Goal: Communication & Community: Answer question/provide support

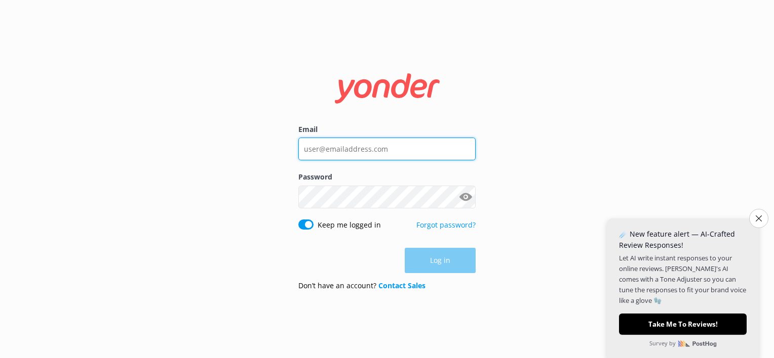
click at [340, 154] on input "Email" at bounding box center [386, 149] width 177 height 23
type input "[EMAIL_ADDRESS][DOMAIN_NAME]"
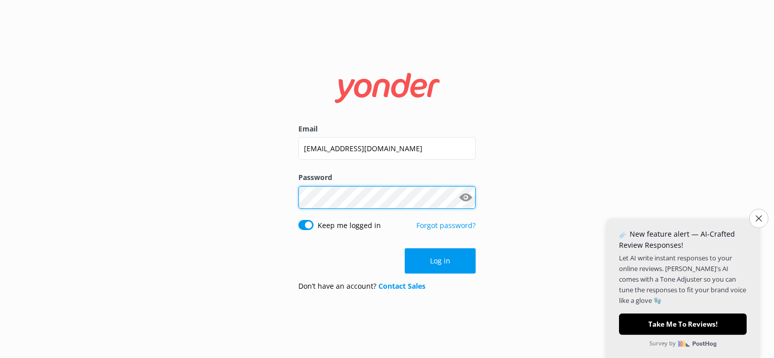
click button "Log in" at bounding box center [440, 261] width 71 height 25
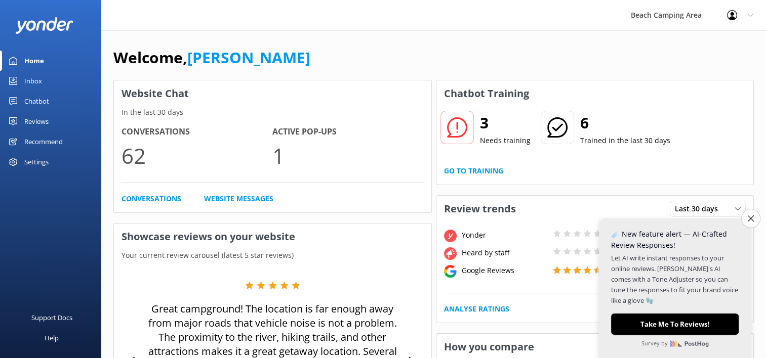
click at [488, 136] on p "Needs training" at bounding box center [505, 140] width 51 height 11
click at [30, 101] on div "Chatbot" at bounding box center [36, 101] width 25 height 20
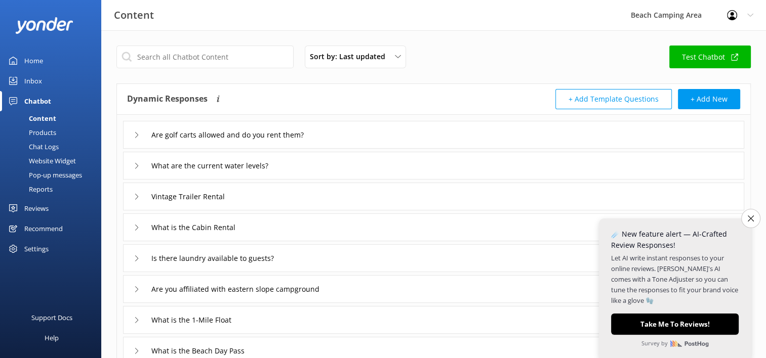
click at [40, 147] on div "Chat Logs" at bounding box center [32, 147] width 53 height 14
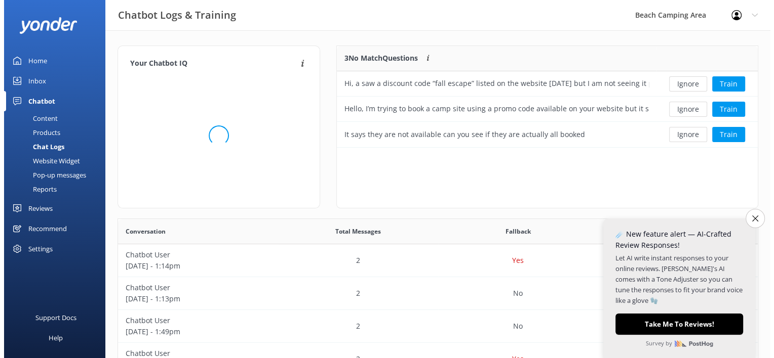
scroll to position [8, 8]
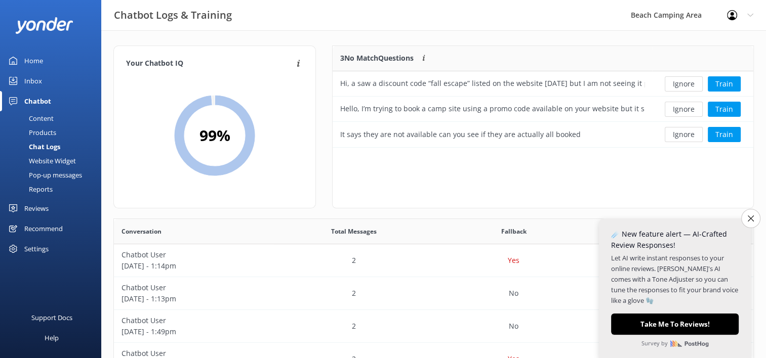
click at [28, 78] on div "Inbox" at bounding box center [33, 81] width 18 height 20
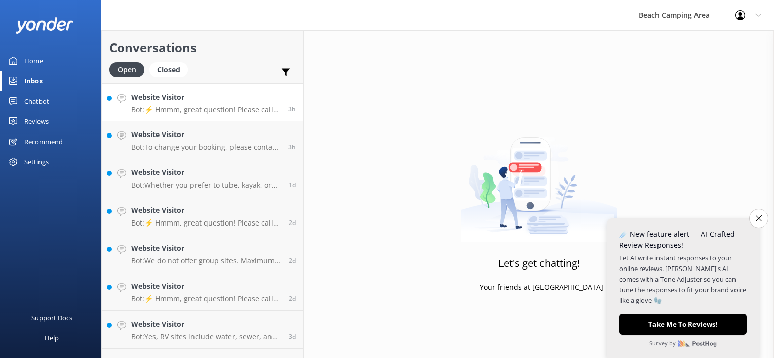
click at [224, 105] on p "Bot: ⚡ Hmmm, great question! Please call our front office at [PHONE_NUMBER] or …" at bounding box center [205, 109] width 149 height 9
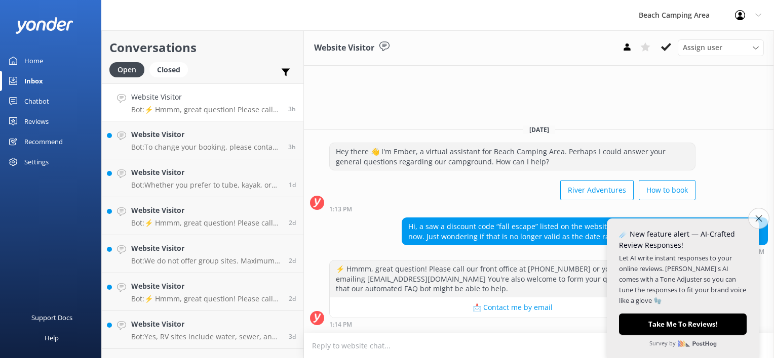
click at [759, 221] on icon "Close survey" at bounding box center [758, 218] width 7 height 7
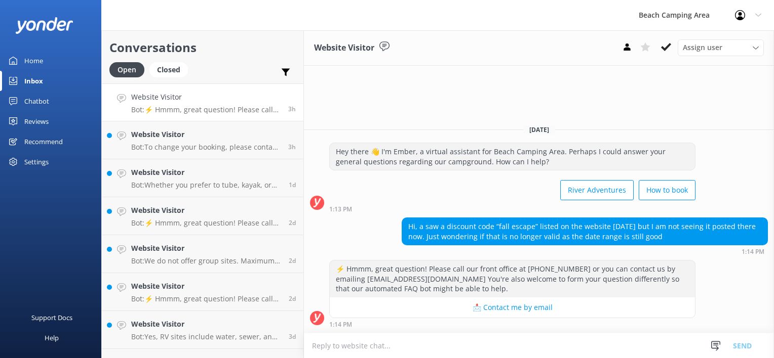
click at [393, 342] on textarea at bounding box center [539, 346] width 470 height 25
click at [439, 332] on div "⚡ Hmmm, great question! Please call our front office at [PHONE_NUMBER] or you c…" at bounding box center [539, 296] width 470 height 73
click at [393, 329] on div "⚡ Hmmm, great question! Please call our front office at [PHONE_NUMBER] or you c…" at bounding box center [539, 296] width 470 height 73
click at [367, 347] on textarea at bounding box center [539, 346] width 470 height 25
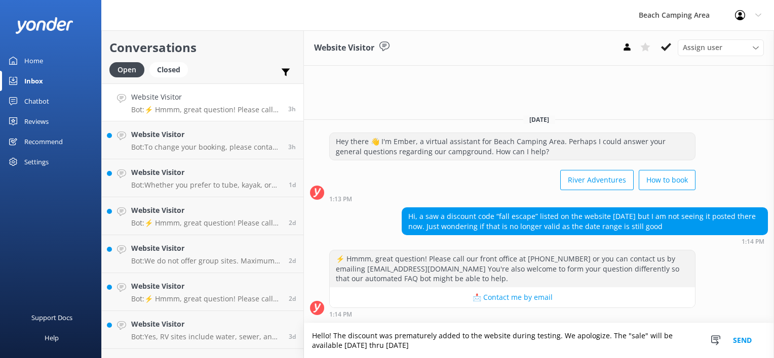
click at [344, 345] on textarea "Hello! The discount was prematurely added to the website during testing. We apo…" at bounding box center [539, 341] width 470 height 35
click at [503, 348] on textarea "Hello! The discount was prematurely added to the website during testing. We apo…" at bounding box center [539, 341] width 470 height 35
click at [569, 345] on textarea "Hello! The discount was prematurely added to the website during testing. We apo…" at bounding box center [539, 341] width 470 height 35
click at [632, 348] on textarea "Hello! The discount was prematurely added to the website during testing. We apo…" at bounding box center [539, 341] width 470 height 35
click at [313, 350] on textarea "Hello! The discount was prematurely added to the website during testing. We apo…" at bounding box center [539, 341] width 470 height 35
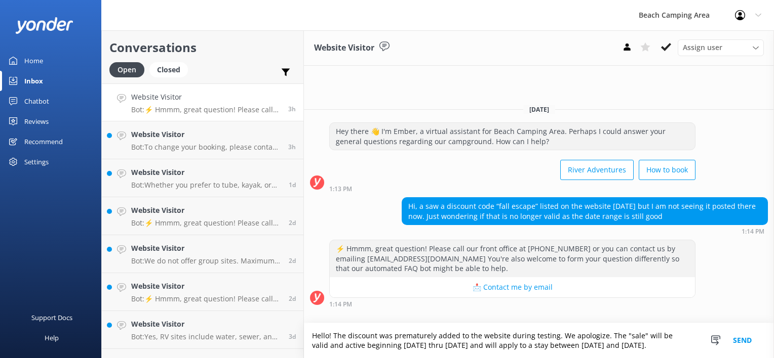
type textarea "Hello! The discount was prematurely added to the website during testing. We apo…"
click at [745, 336] on button "Send" at bounding box center [742, 341] width 38 height 35
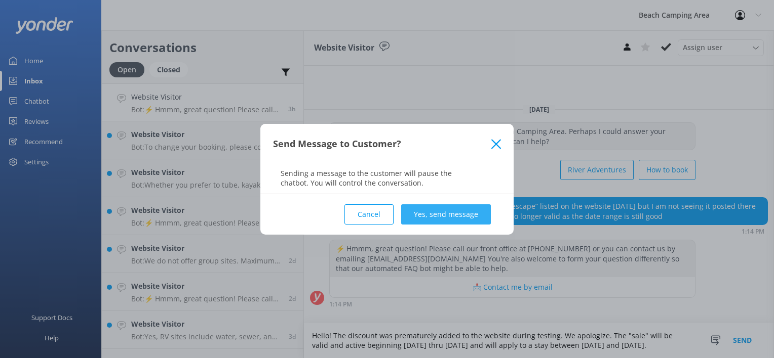
click at [433, 222] on button "Yes, send message" at bounding box center [446, 215] width 90 height 20
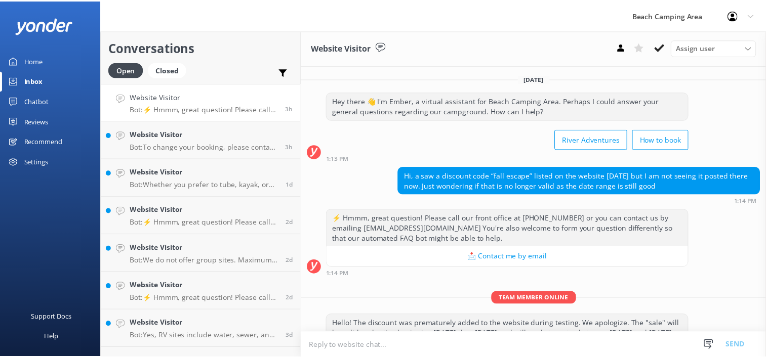
scroll to position [34, 0]
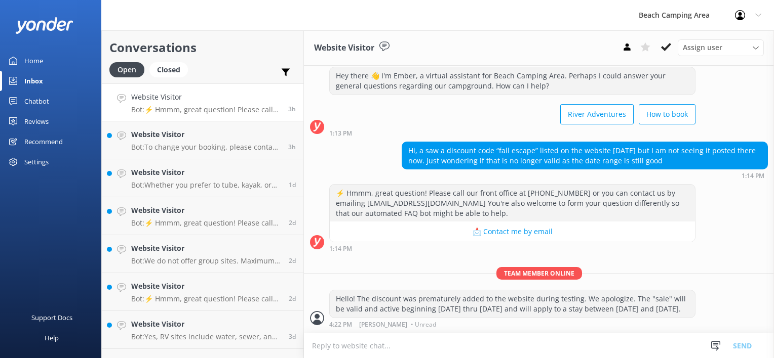
click at [24, 101] on div "Chatbot" at bounding box center [36, 101] width 25 height 20
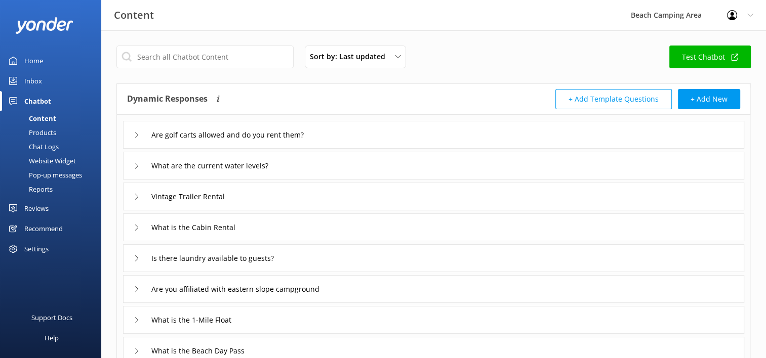
click at [43, 144] on div "Chat Logs" at bounding box center [32, 147] width 53 height 14
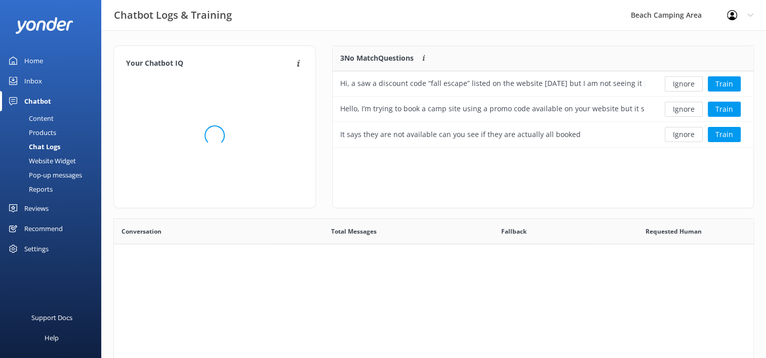
scroll to position [8, 8]
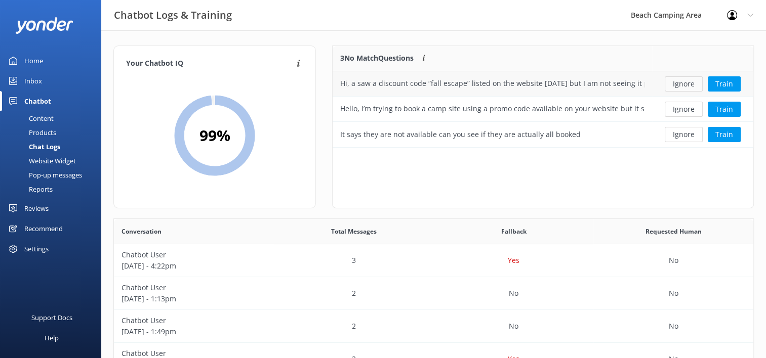
click at [683, 87] on button "Ignore" at bounding box center [684, 83] width 38 height 15
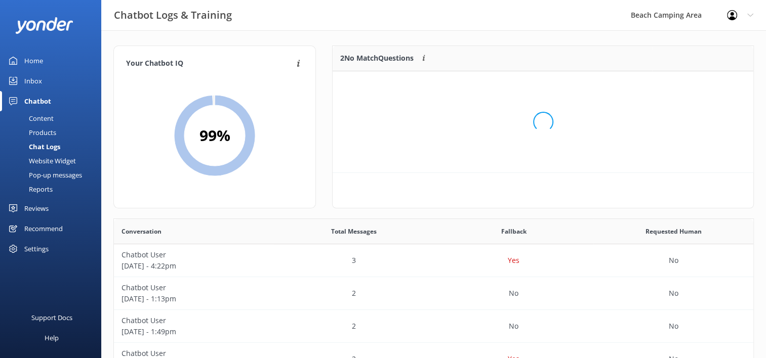
scroll to position [68, 413]
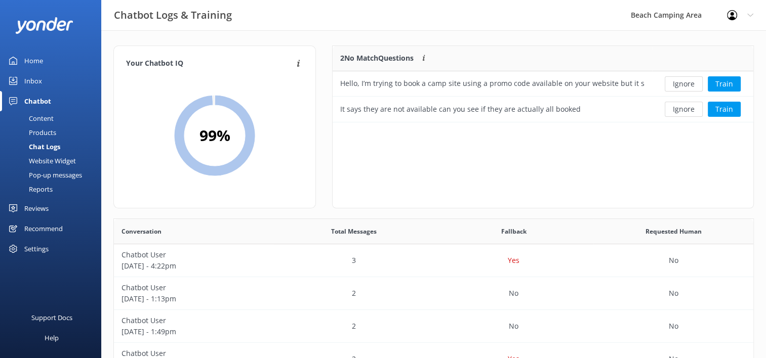
click at [683, 87] on button "Ignore" at bounding box center [684, 83] width 38 height 15
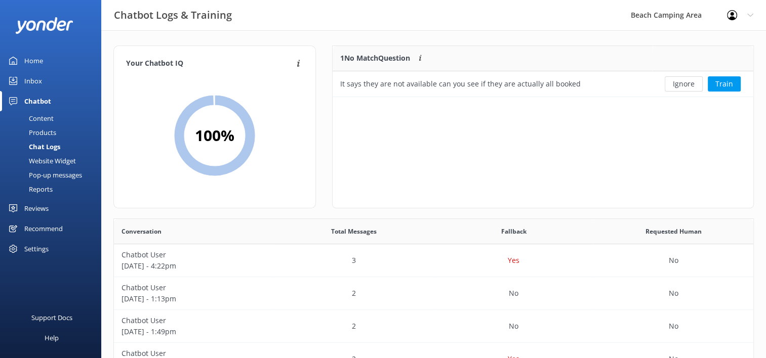
scroll to position [8, 8]
click at [683, 87] on button "Ignore" at bounding box center [684, 83] width 38 height 15
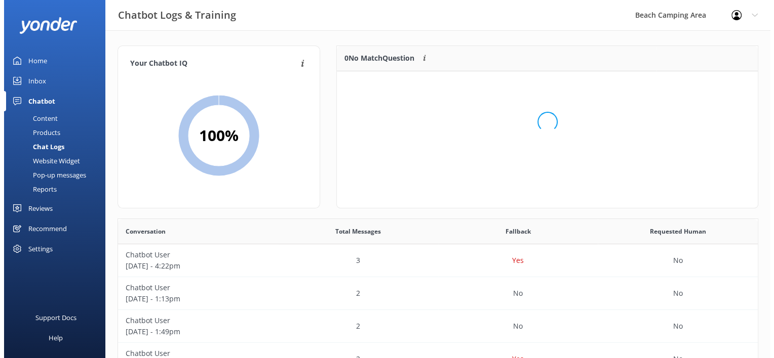
scroll to position [118, 413]
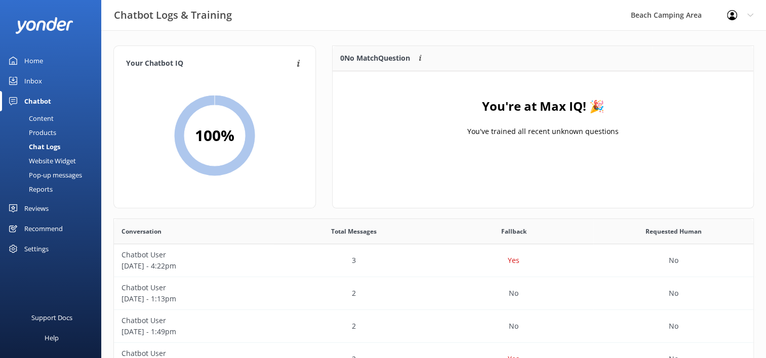
click at [30, 85] on div "Inbox" at bounding box center [33, 81] width 18 height 20
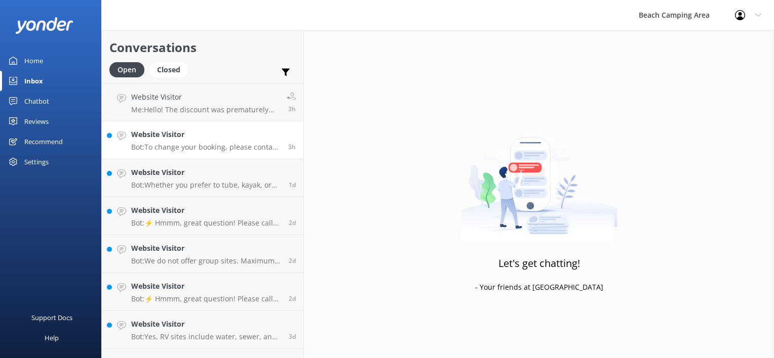
scroll to position [28, 0]
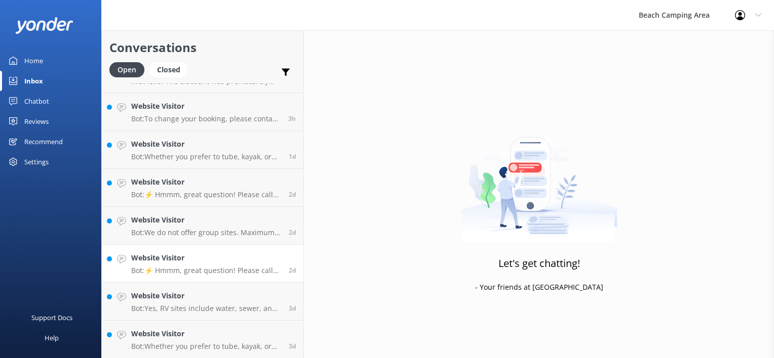
click at [210, 269] on p "Bot: ⚡ Hmmm, great question! Please call our front office at [PHONE_NUMBER] or …" at bounding box center [206, 270] width 150 height 9
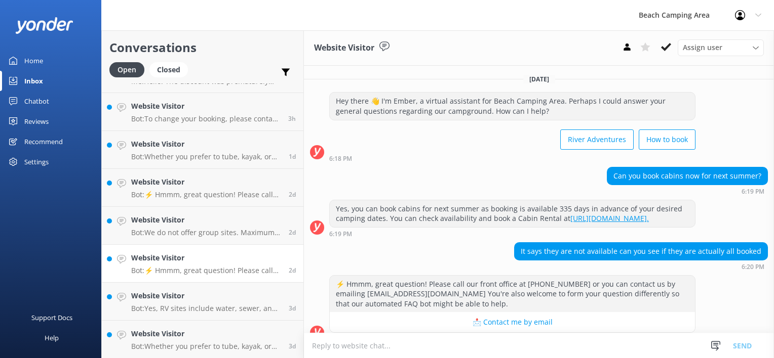
scroll to position [23, 0]
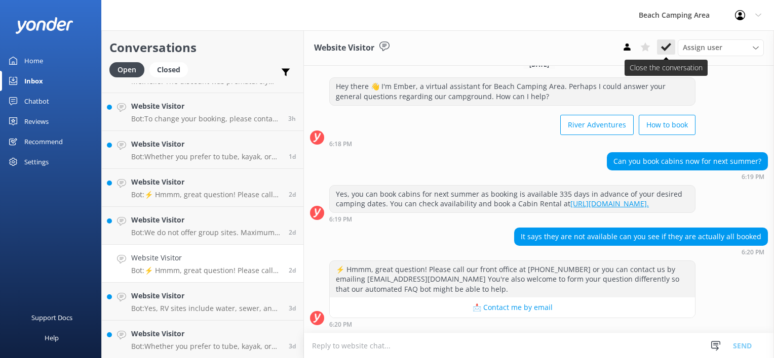
click at [664, 49] on use at bounding box center [666, 47] width 10 height 8
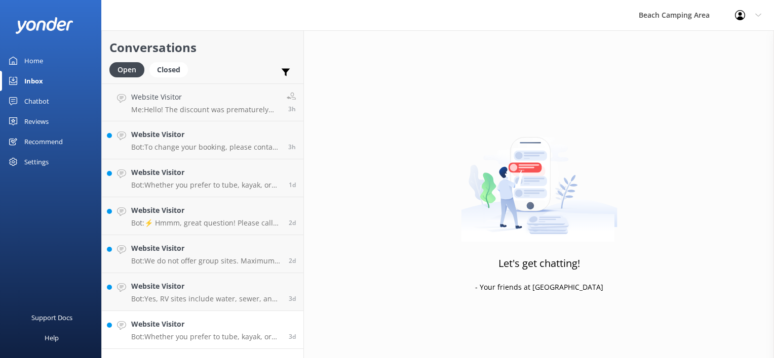
click at [195, 324] on h4 "Website Visitor" at bounding box center [206, 324] width 150 height 11
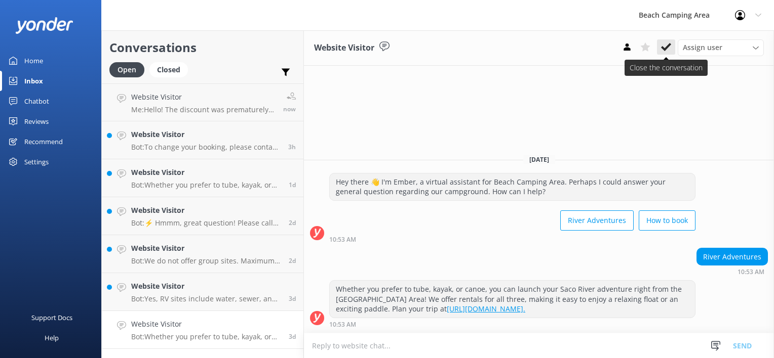
click at [662, 44] on icon at bounding box center [666, 47] width 10 height 10
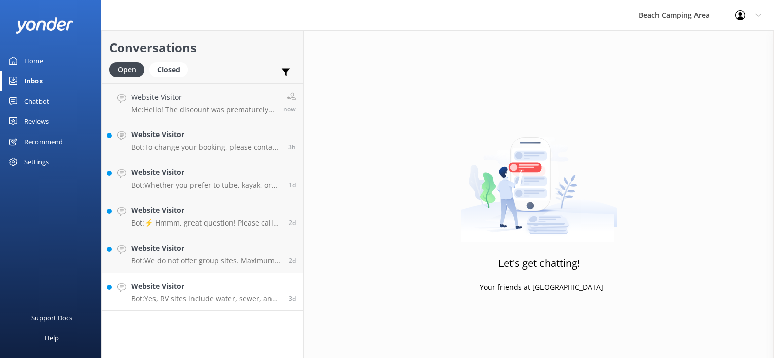
click at [168, 297] on p "Bot: Yes, RV sites include water, sewer, and electricity." at bounding box center [206, 299] width 150 height 9
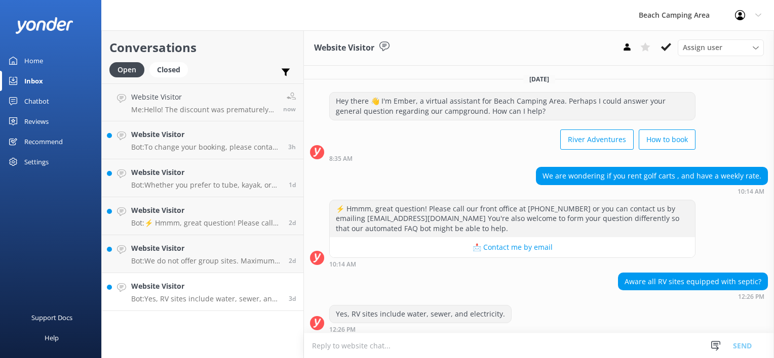
scroll to position [4, 0]
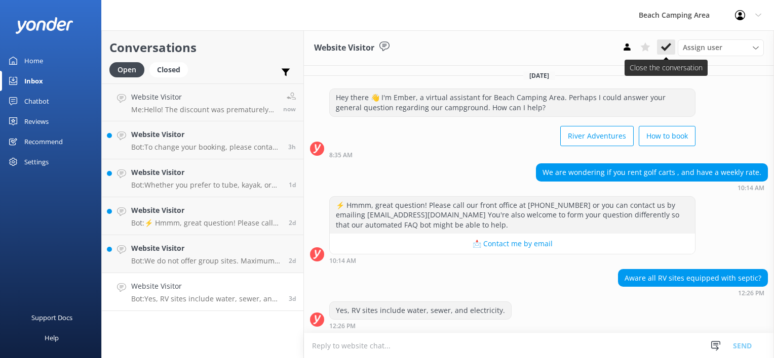
click at [659, 50] on button at bounding box center [666, 46] width 18 height 15
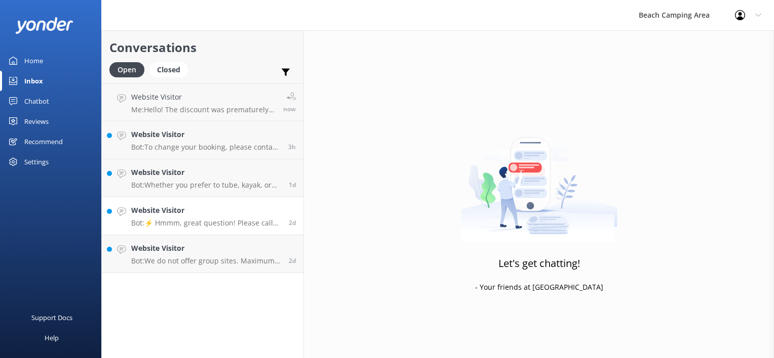
drag, startPoint x: 160, startPoint y: 256, endPoint x: 262, endPoint y: 203, distance: 115.3
click at [160, 255] on div "Website Visitor Bot: We do not offer group sites. Maximum occupancy for both te…" at bounding box center [206, 254] width 150 height 22
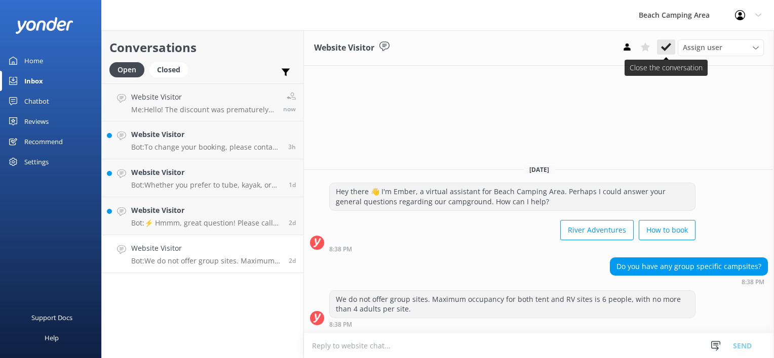
click at [666, 48] on use at bounding box center [666, 47] width 10 height 8
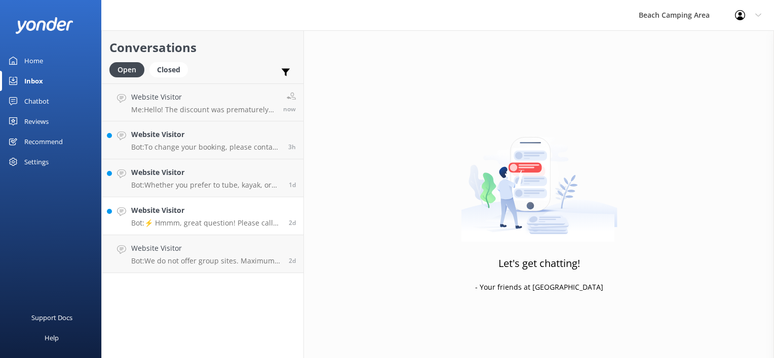
click at [192, 223] on p "Bot: ⚡ Hmmm, great question! Please call our front office at [PHONE_NUMBER] or …" at bounding box center [206, 223] width 150 height 9
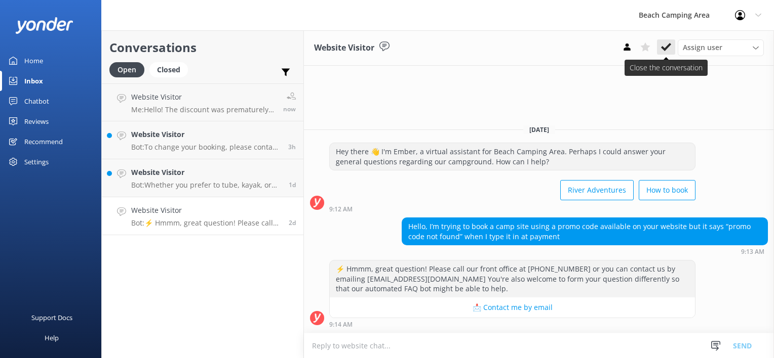
click at [663, 48] on use at bounding box center [666, 47] width 10 height 8
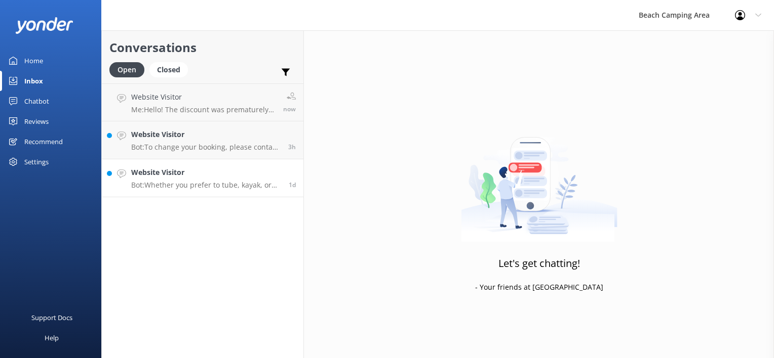
click at [233, 182] on p "Bot: Whether you prefer to tube, kayak, or canoe, you can launch your Saco Rive…" at bounding box center [206, 185] width 150 height 9
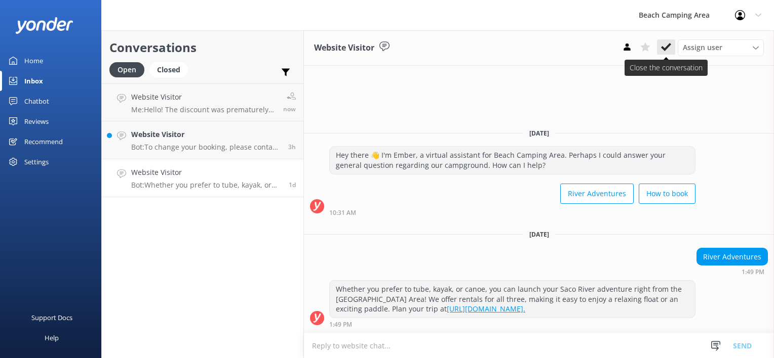
click at [666, 47] on use at bounding box center [666, 47] width 10 height 8
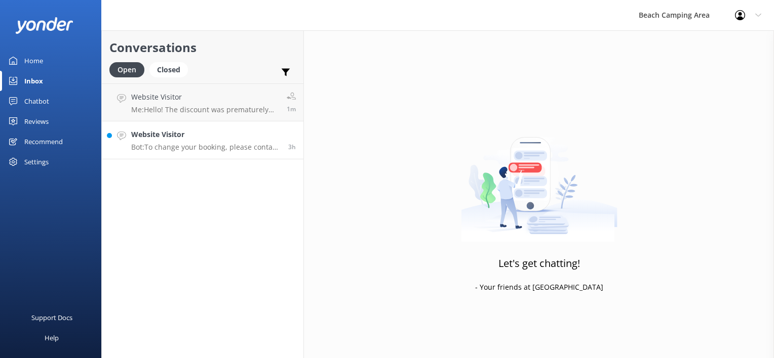
click at [245, 145] on p "Bot: To change your booking, please contact us at [PHONE_NUMBER] or [EMAIL_ADDR…" at bounding box center [205, 147] width 149 height 9
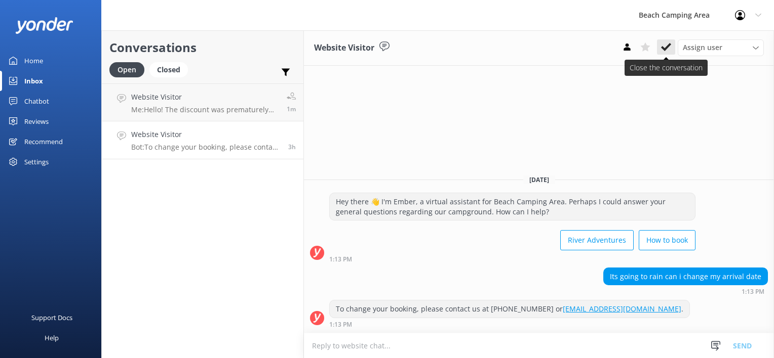
click at [667, 51] on icon at bounding box center [666, 47] width 10 height 10
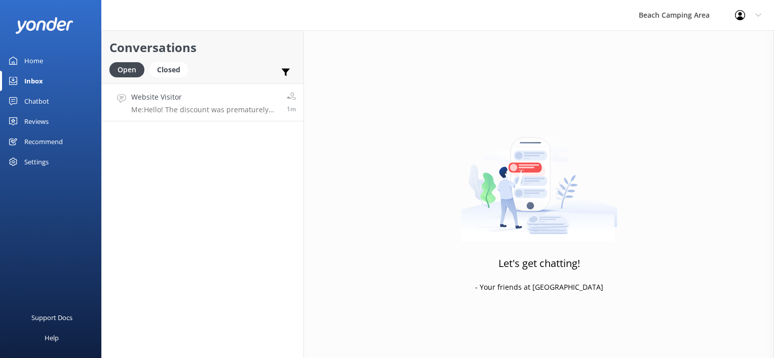
click at [227, 109] on p "Me: Hello! The discount was prematurely added to the website during testing. We…" at bounding box center [205, 109] width 148 height 9
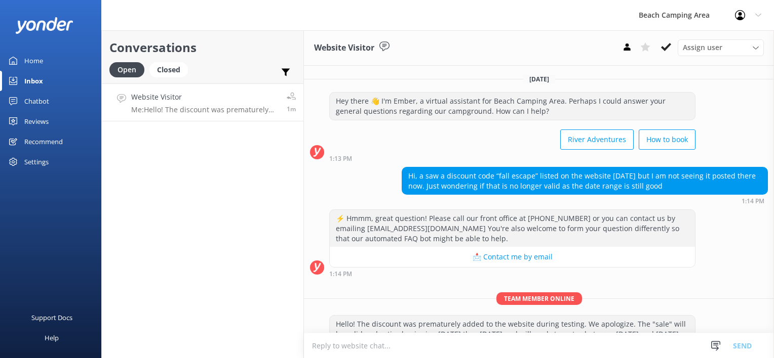
scroll to position [34, 0]
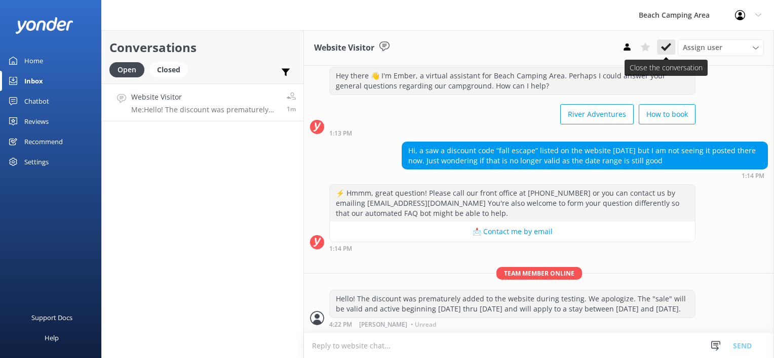
click at [670, 45] on use at bounding box center [666, 47] width 10 height 8
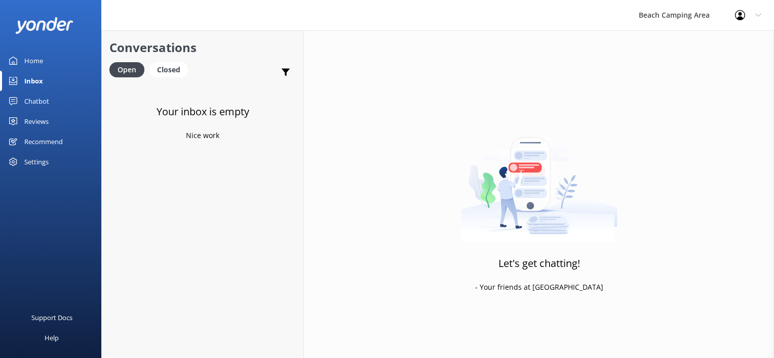
click at [39, 61] on div "Home" at bounding box center [33, 61] width 19 height 20
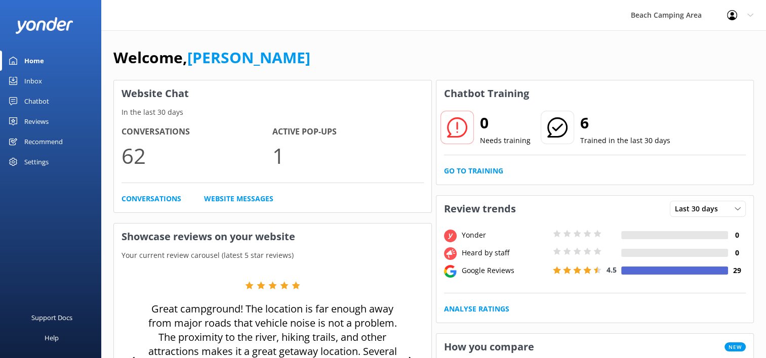
click at [309, 149] on p "1" at bounding box center [347, 156] width 151 height 34
click at [10, 100] on icon at bounding box center [13, 101] width 8 height 8
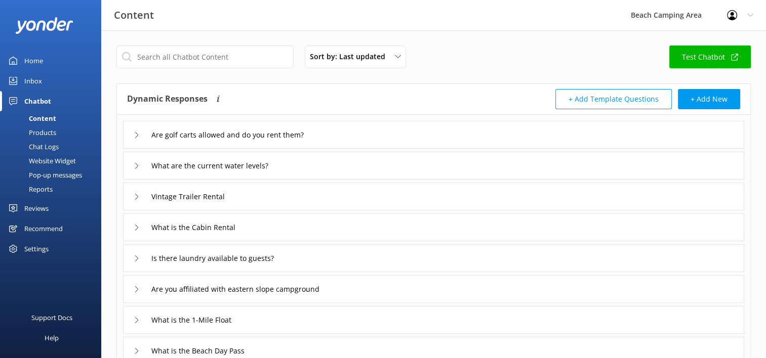
click at [59, 176] on div "Pop-up messages" at bounding box center [44, 175] width 76 height 14
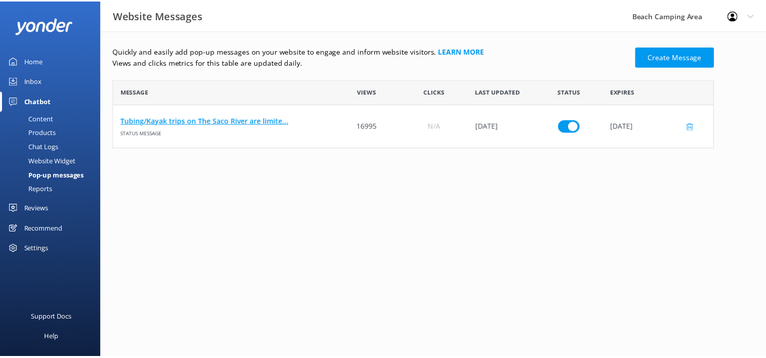
scroll to position [61, 600]
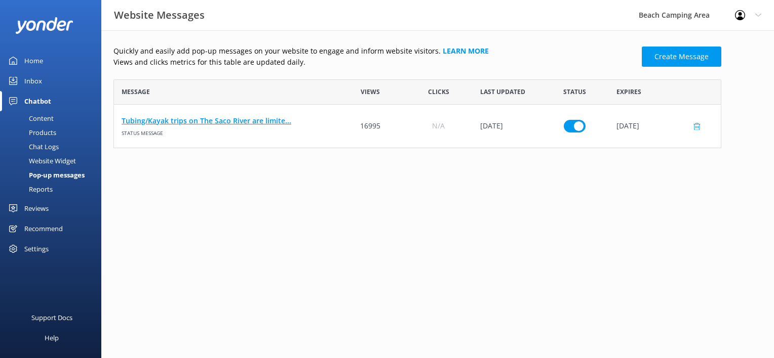
click at [235, 125] on link "Tubing/Kayak trips on The Saco River are limite..." at bounding box center [225, 120] width 207 height 11
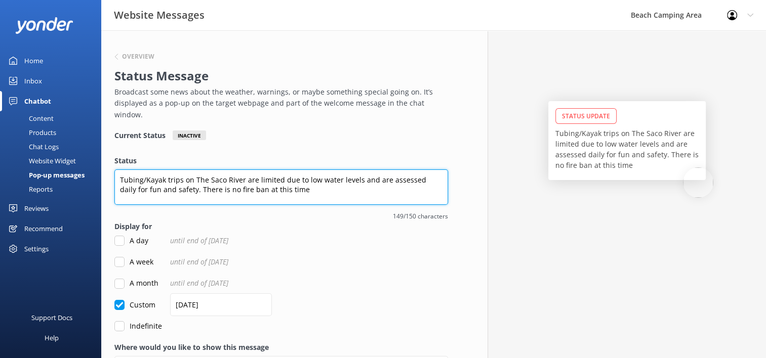
click at [217, 179] on textarea "Tubing/Kayak trips on The Saco River are limited due to low water levels and ar…" at bounding box center [281, 187] width 334 height 35
click at [292, 181] on textarea "Tubing/Kayak trips on The Saco River are limited due to low water levels and ar…" at bounding box center [281, 187] width 334 height 35
click at [180, 178] on textarea "Tubing/Kayak trips on The Saco River are limited due to low water levels and ar…" at bounding box center [281, 187] width 334 height 35
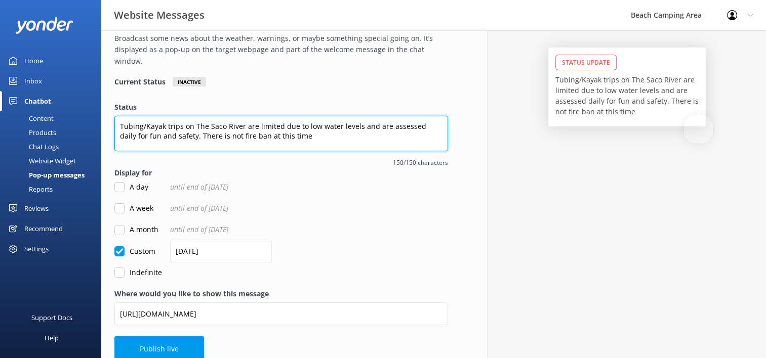
scroll to position [56, 0]
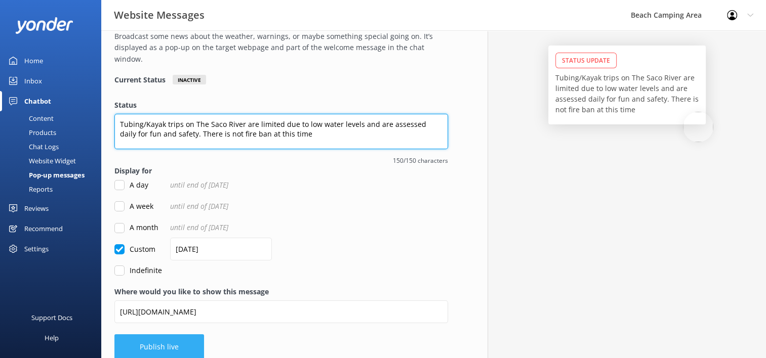
type textarea "Tubing/Kayak trips on The Saco River are limited due to low water levels and ar…"
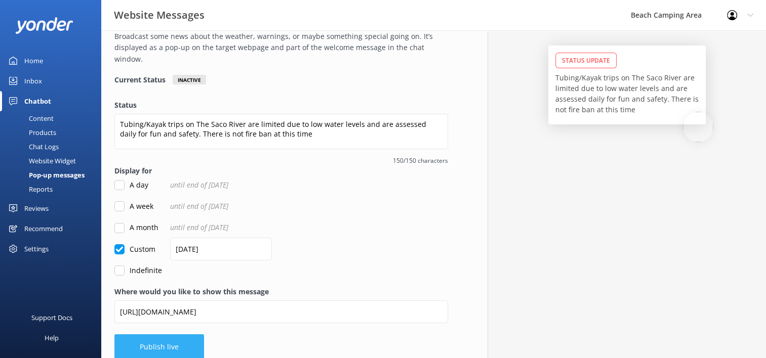
click at [159, 335] on button "Publish live" at bounding box center [159, 347] width 90 height 25
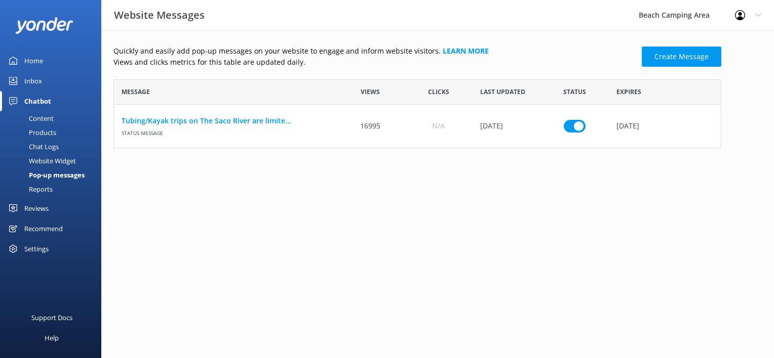
scroll to position [61, 600]
